Goal: Find specific page/section: Find specific page/section

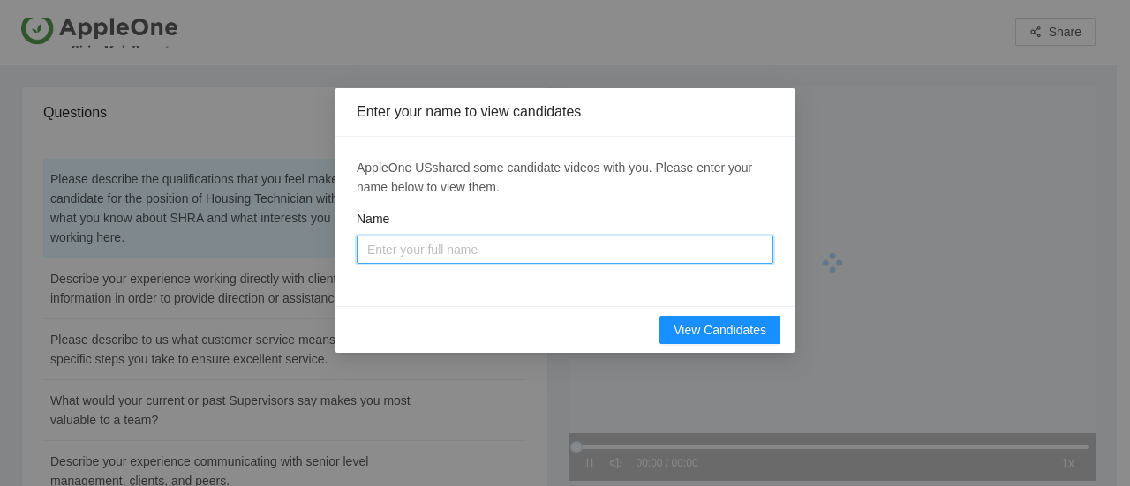
click at [482, 246] on input "Name" at bounding box center [565, 250] width 417 height 28
type input "[PERSON_NAME]"
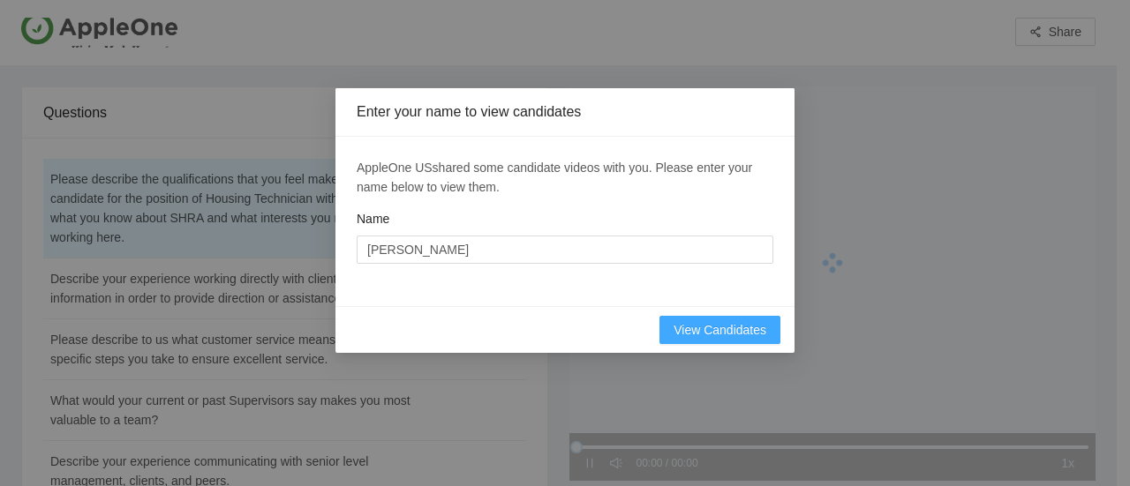
click at [711, 328] on span "View Candidates" at bounding box center [720, 329] width 93 height 19
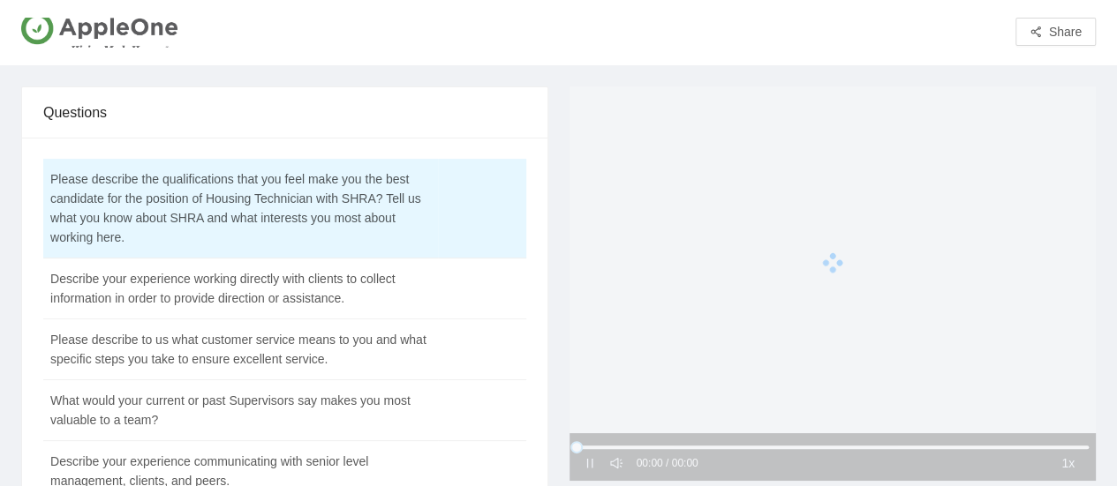
click at [842, 226] on div at bounding box center [832, 263] width 527 height 353
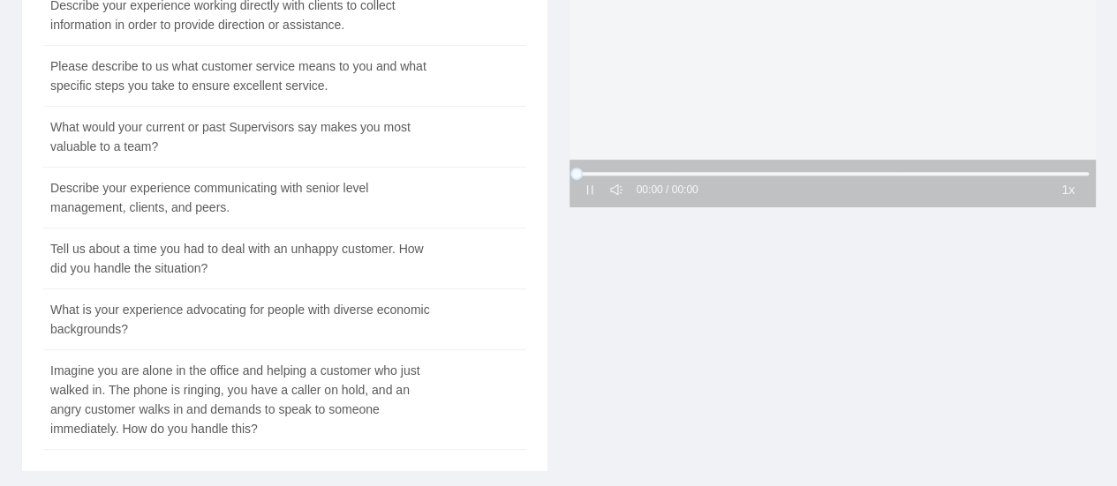
scroll to position [177, 0]
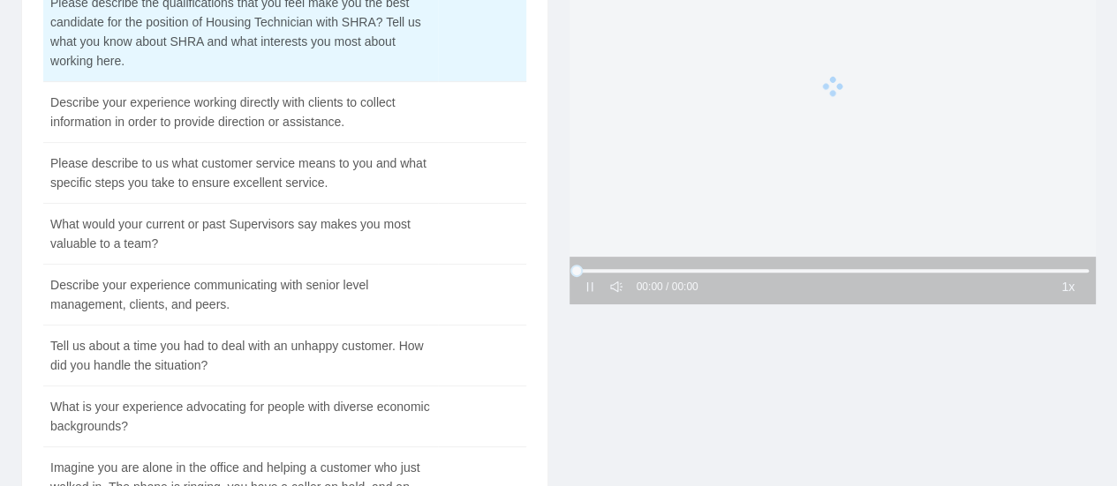
click at [832, 73] on div at bounding box center [832, 86] width 527 height 353
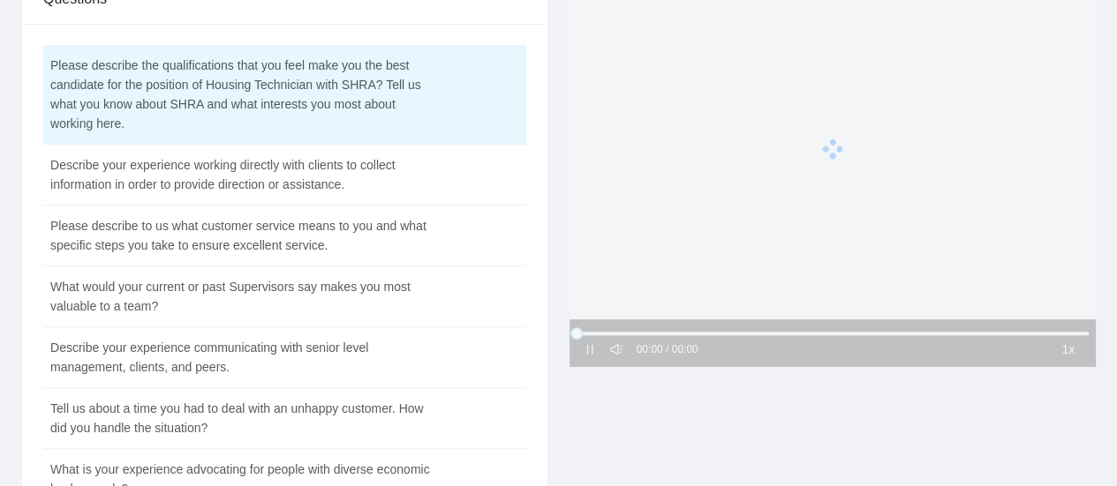
scroll to position [0, 0]
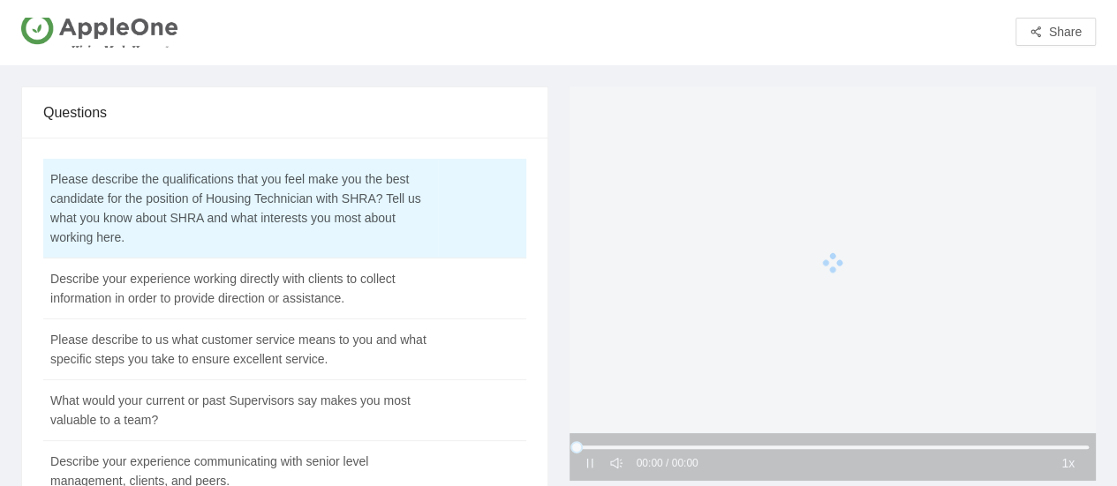
click at [830, 267] on icon at bounding box center [825, 263] width 9 height 9
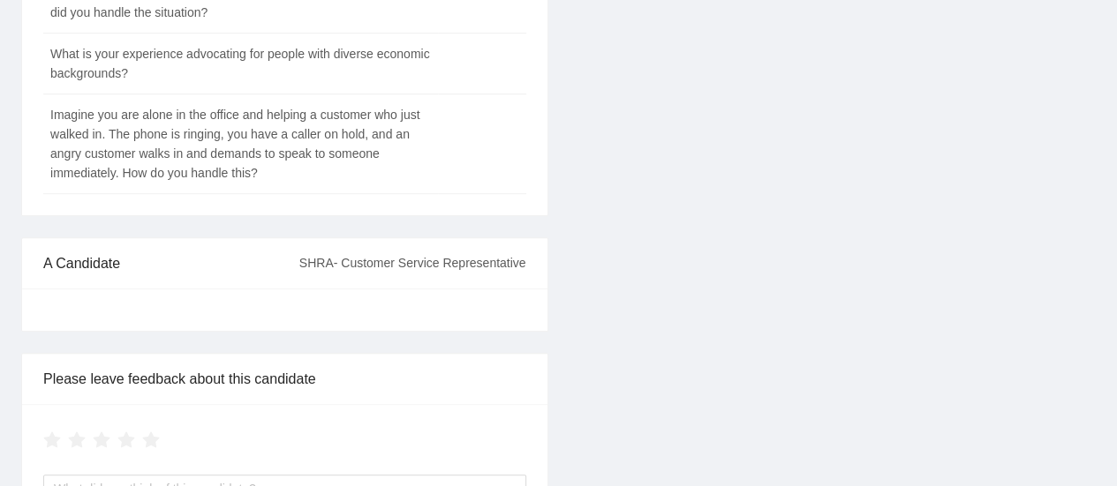
scroll to position [441, 0]
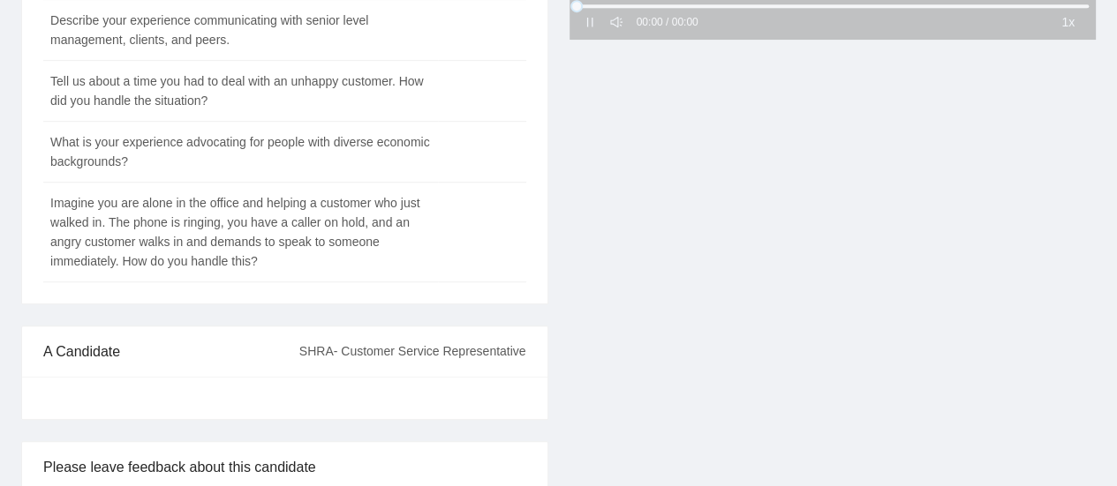
click at [738, 327] on div "00:00 / 00:00 1x" at bounding box center [833, 174] width 548 height 1058
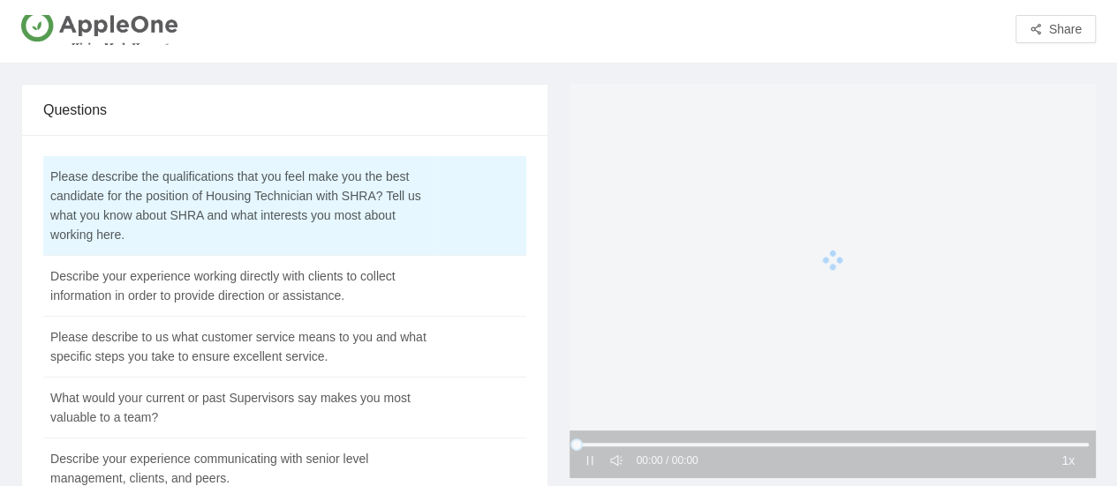
scroll to position [0, 0]
